Goal: Task Accomplishment & Management: Manage account settings

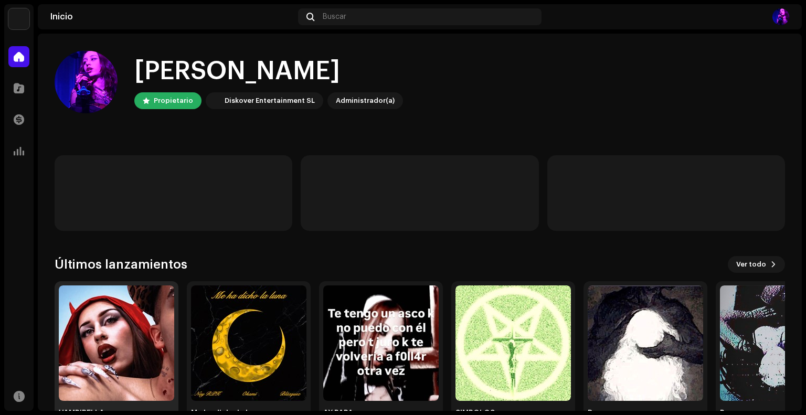
scroll to position [38, 0]
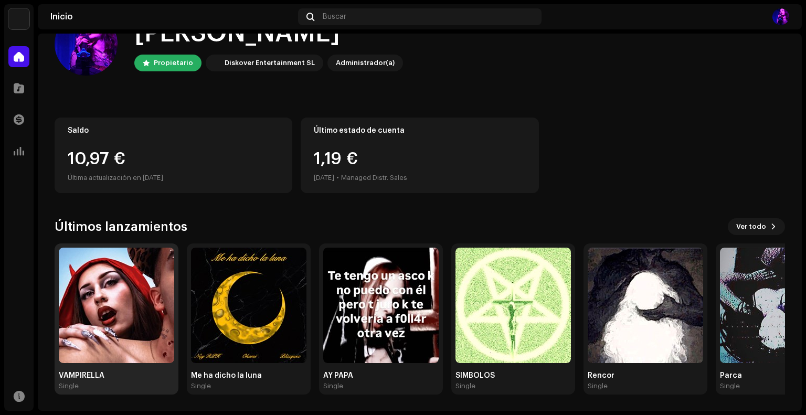
click at [77, 374] on div "VAMPIRELLA" at bounding box center [116, 376] width 115 height 8
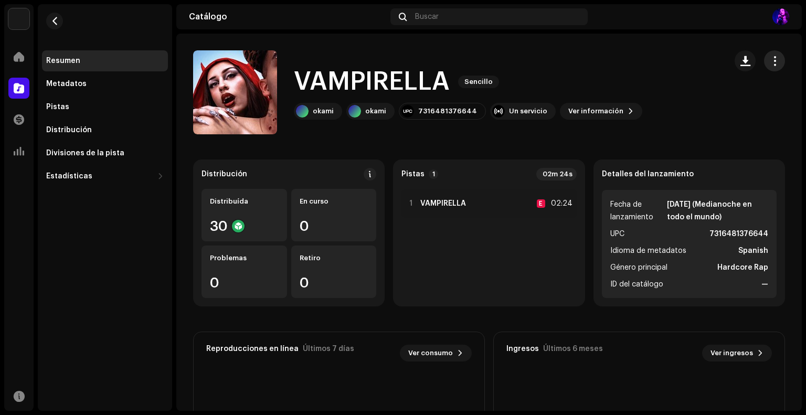
click at [770, 58] on span "button" at bounding box center [775, 61] width 10 height 8
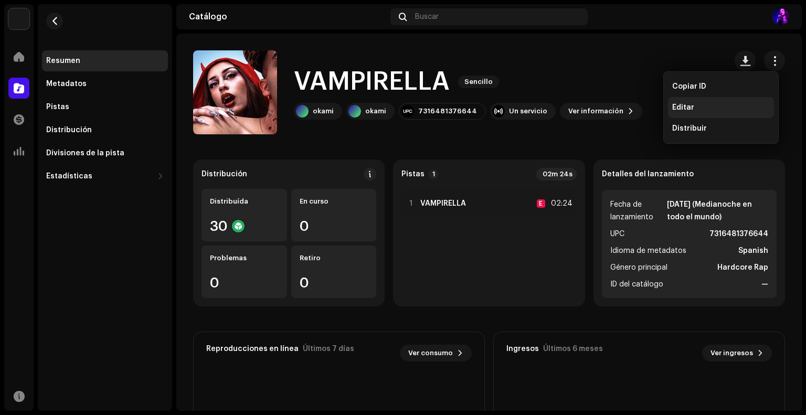
click at [701, 110] on div "Editar" at bounding box center [721, 107] width 98 height 8
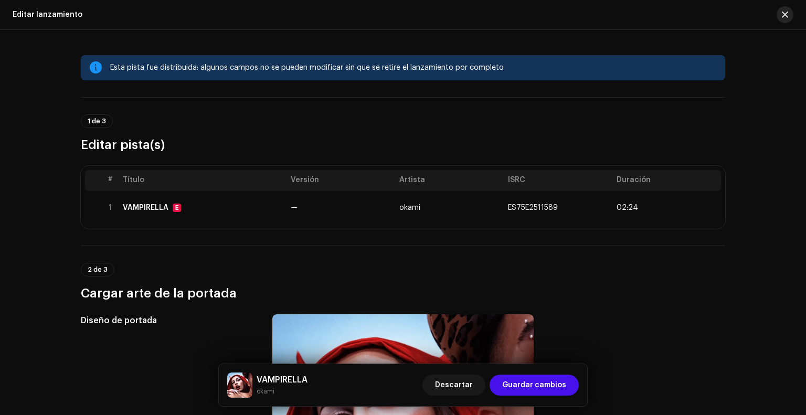
click at [781, 16] on button "button" at bounding box center [785, 14] width 17 height 17
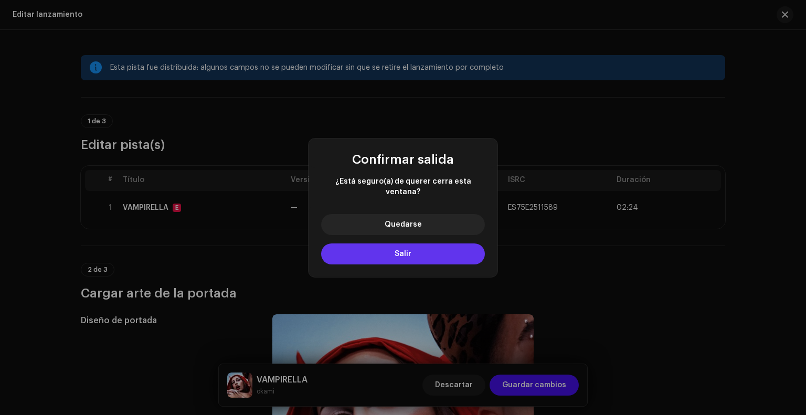
click at [370, 254] on button "Salir" at bounding box center [403, 254] width 164 height 21
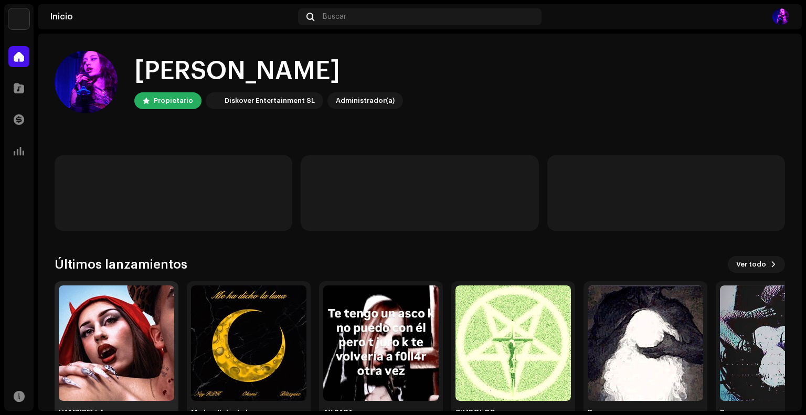
click at [149, 296] on img at bounding box center [116, 343] width 115 height 115
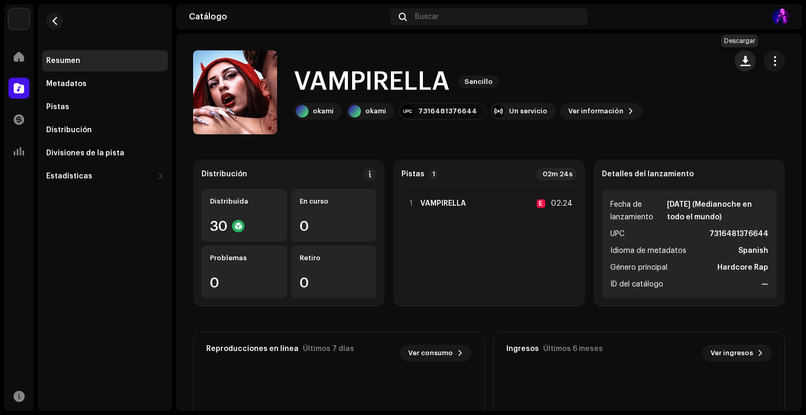
click at [745, 56] on button "button" at bounding box center [745, 60] width 21 height 21
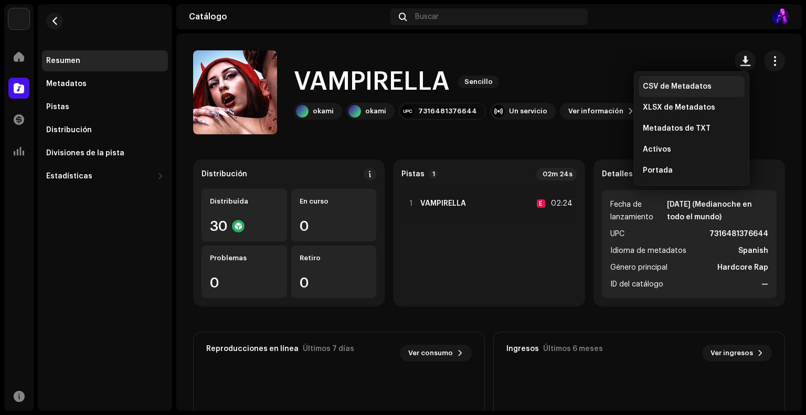
click at [698, 90] on span "CSV de Metadatos" at bounding box center [677, 86] width 69 height 8
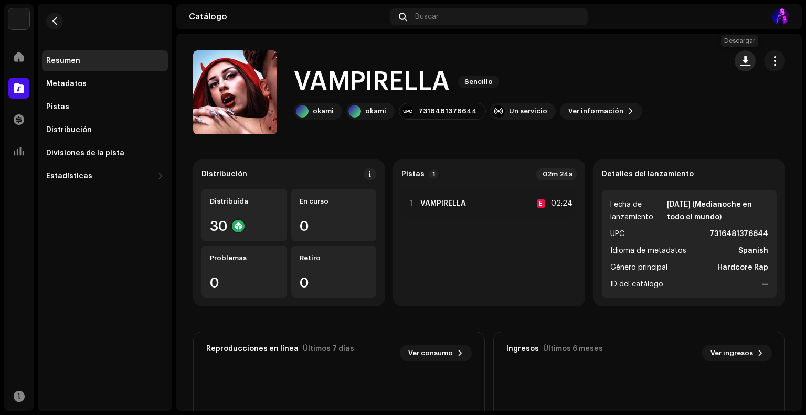
click at [741, 60] on span "button" at bounding box center [746, 61] width 10 height 8
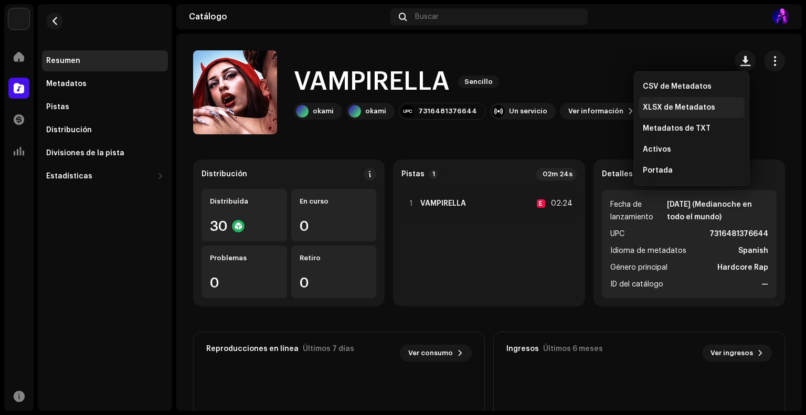
click at [699, 111] on span "XLSX de Metadatos" at bounding box center [679, 107] width 72 height 8
